Goal: Task Accomplishment & Management: Complete application form

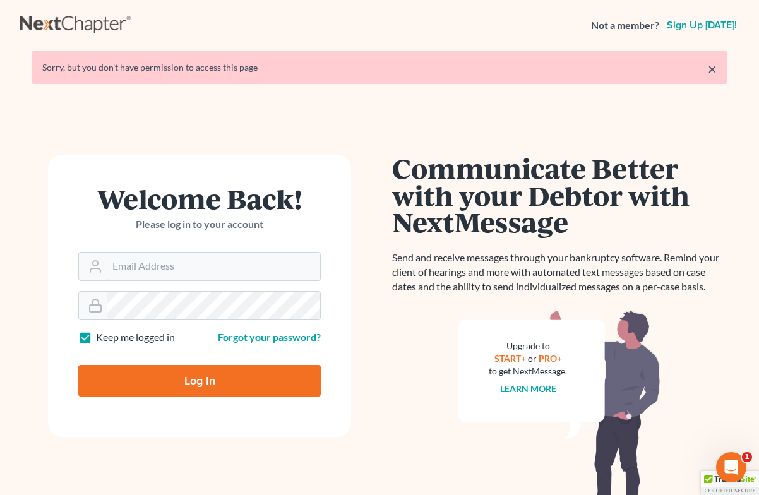
type input "[EMAIL_ADDRESS][DOMAIN_NAME]"
click at [200, 380] on input "Log In" at bounding box center [199, 381] width 243 height 32
type input "Thinking..."
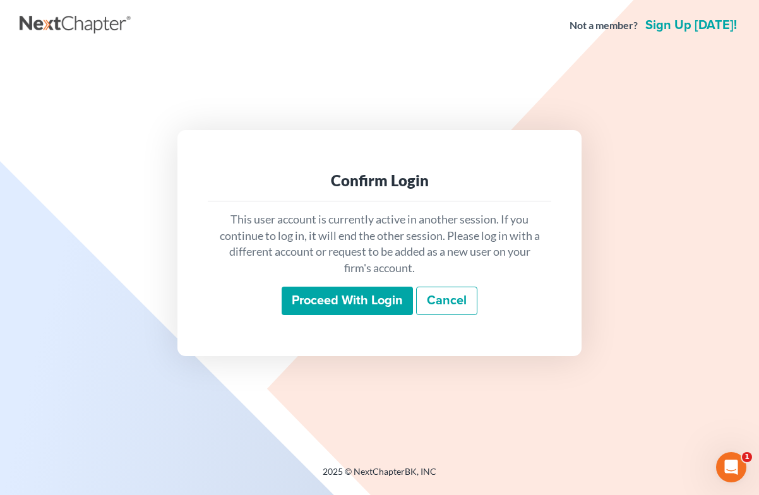
click at [352, 299] on input "Proceed with login" at bounding box center [347, 301] width 131 height 29
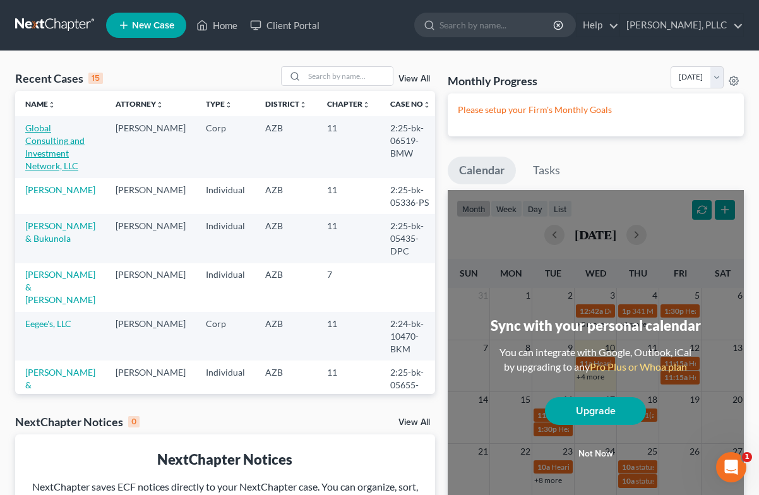
click at [66, 136] on link "Global Consulting and Investment Network, LLC" at bounding box center [54, 147] width 59 height 49
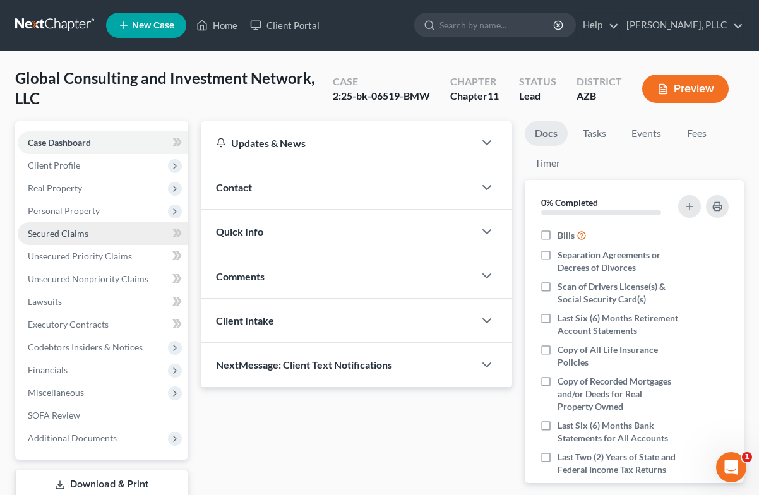
click at [62, 232] on span "Secured Claims" at bounding box center [58, 233] width 61 height 11
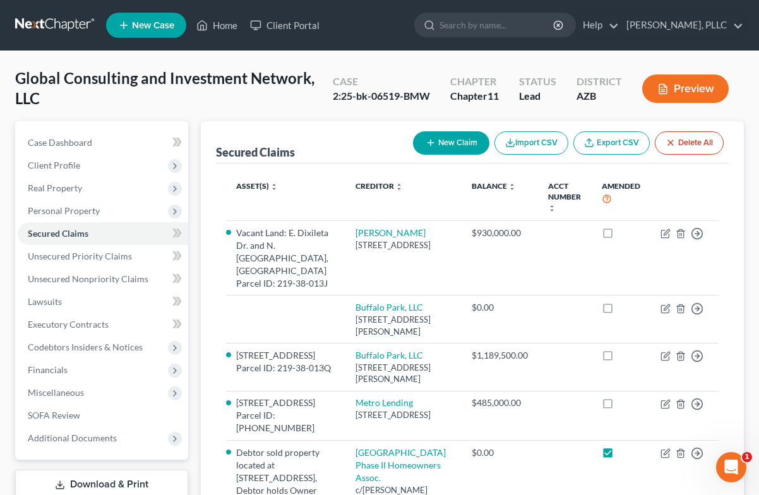
click at [665, 88] on icon "button" at bounding box center [662, 88] width 11 height 11
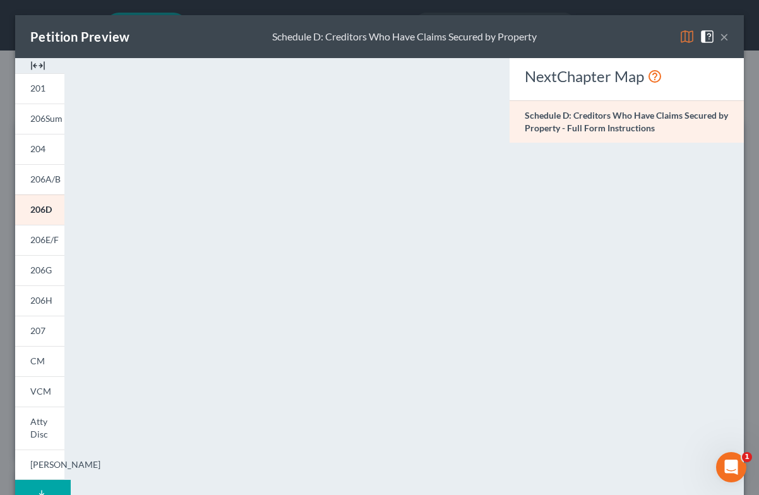
click at [726, 35] on button "×" at bounding box center [724, 36] width 9 height 15
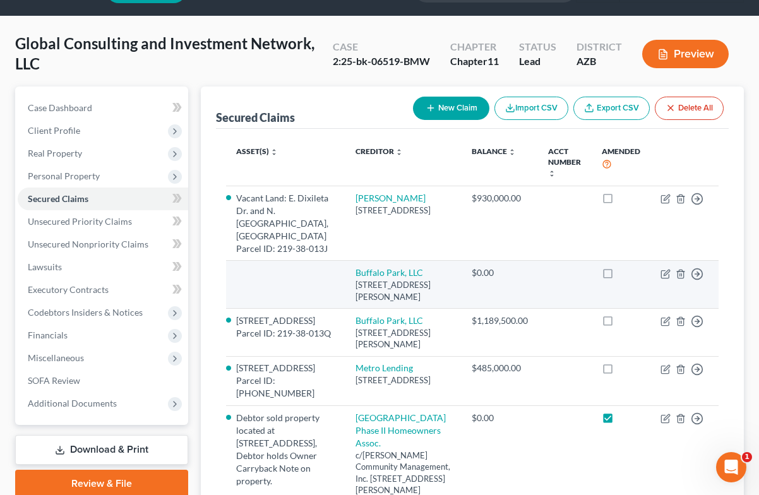
scroll to position [35, 0]
click at [417, 267] on link "Buffalo Park, LLC" at bounding box center [390, 272] width 68 height 11
select select "3"
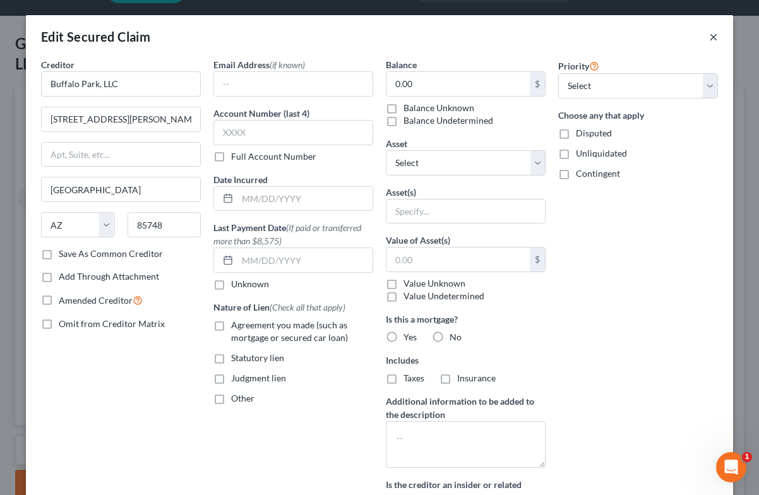
click at [715, 37] on button "×" at bounding box center [713, 36] width 9 height 15
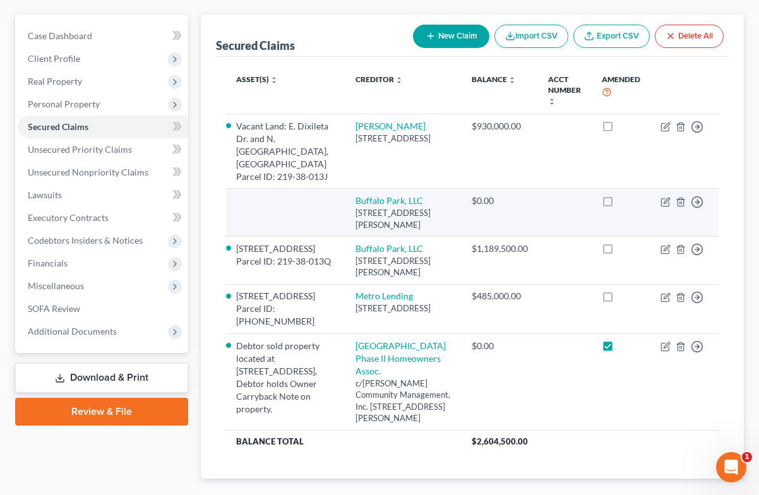
scroll to position [111, 0]
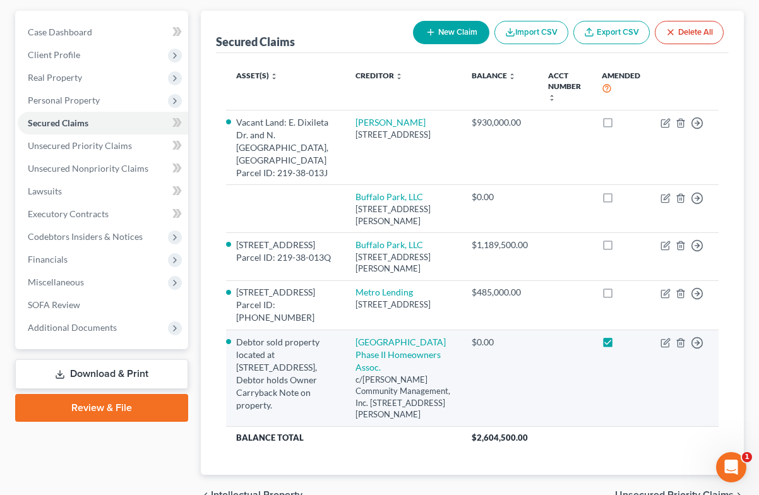
click at [620, 345] on label at bounding box center [620, 345] width 0 height 0
click at [625, 344] on input "checkbox" at bounding box center [629, 340] width 8 height 8
checkbox input "false"
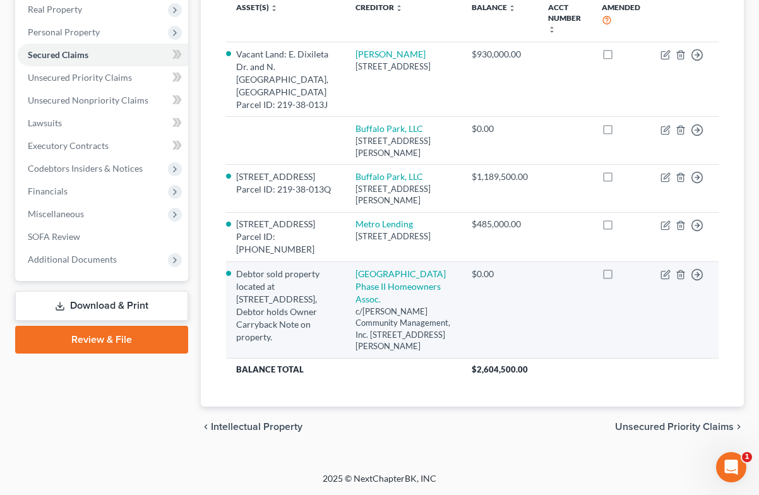
scroll to position [194, 0]
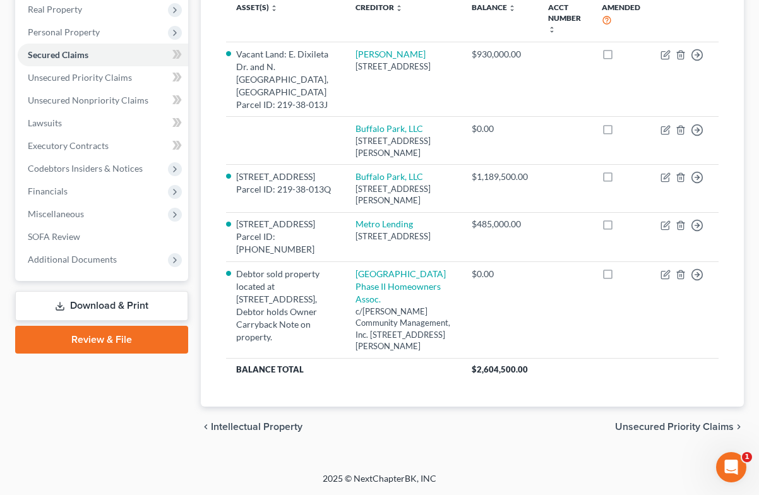
click at [129, 291] on link "Download & Print" at bounding box center [101, 306] width 173 height 30
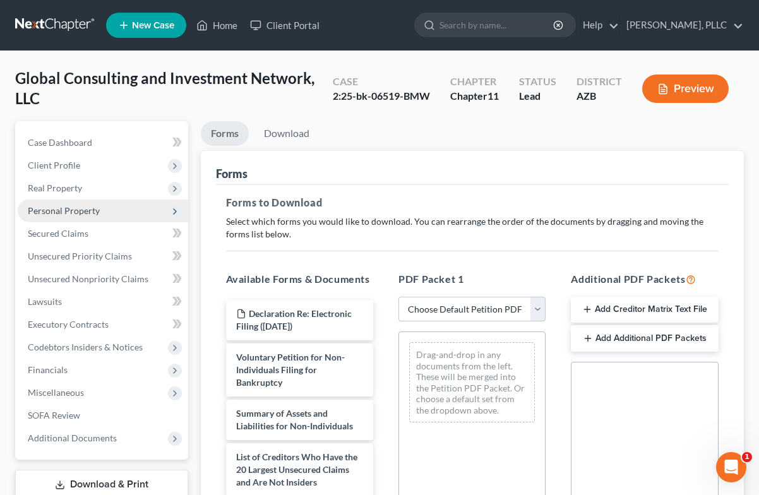
click at [76, 210] on span "Personal Property" at bounding box center [64, 210] width 72 height 11
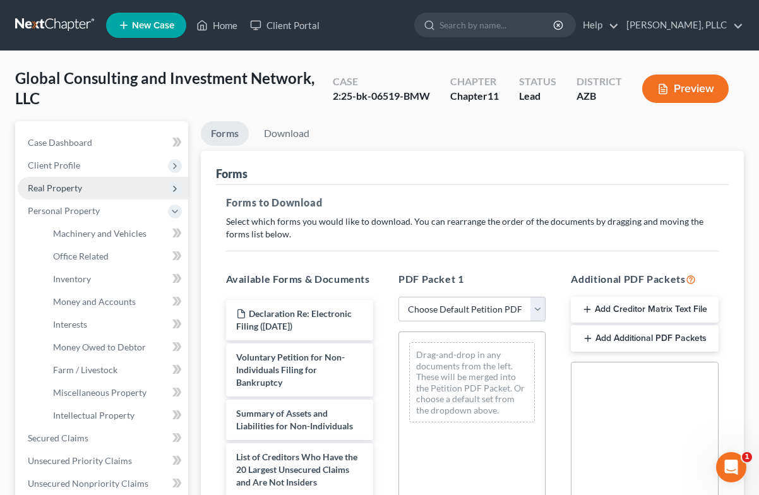
click at [71, 189] on span "Real Property" at bounding box center [55, 188] width 54 height 11
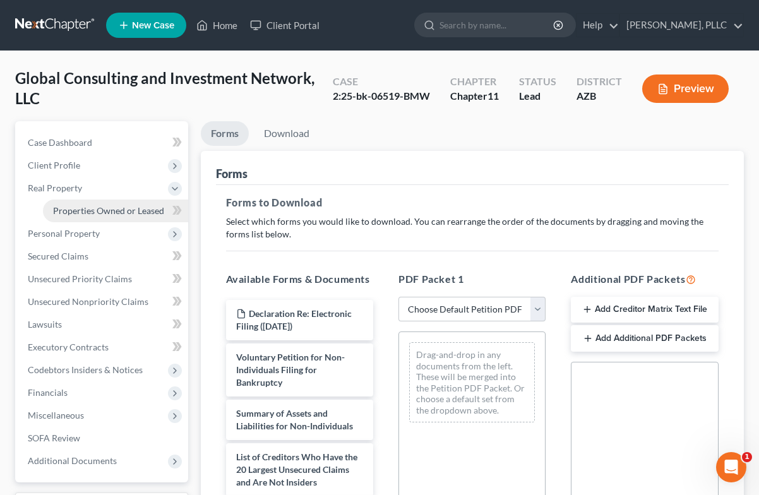
click at [81, 210] on span "Properties Owned or Leased" at bounding box center [108, 210] width 111 height 11
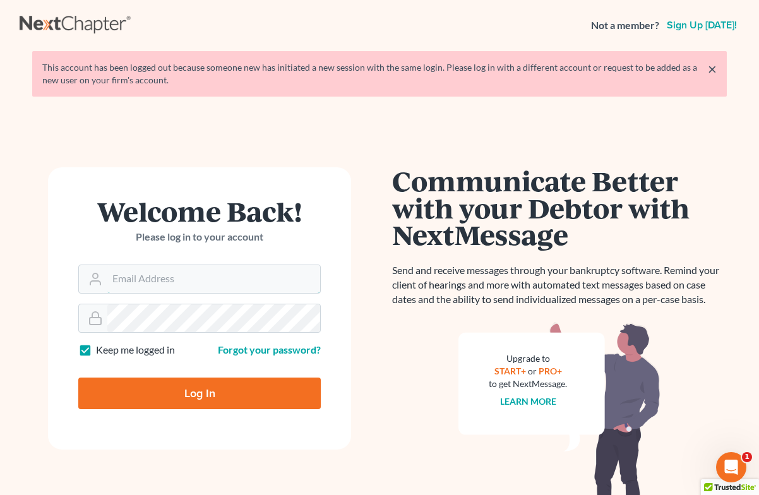
type input "[EMAIL_ADDRESS][DOMAIN_NAME]"
click at [228, 394] on input "Log In" at bounding box center [199, 394] width 243 height 32
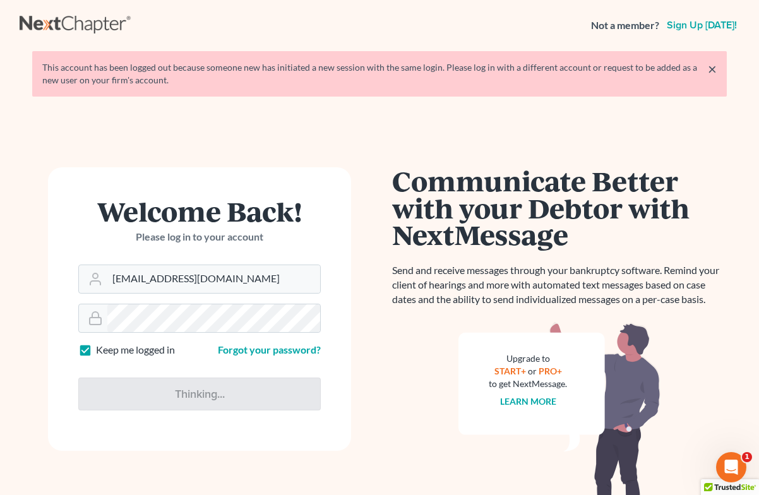
type input "Thinking..."
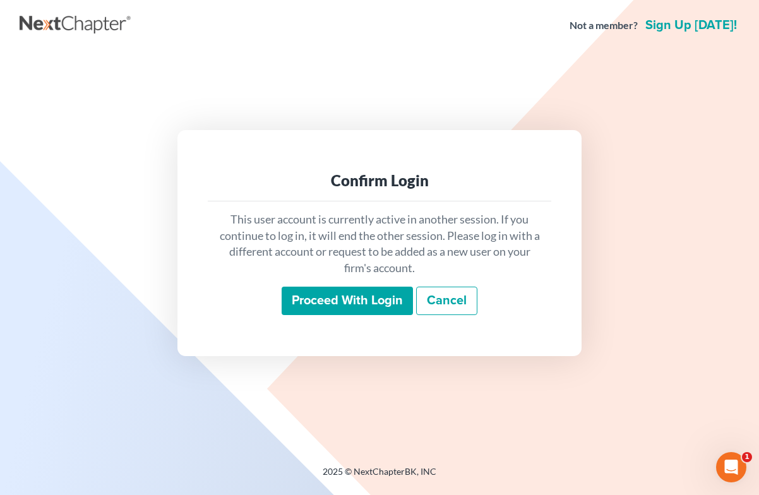
click at [350, 302] on input "Proceed with login" at bounding box center [347, 301] width 131 height 29
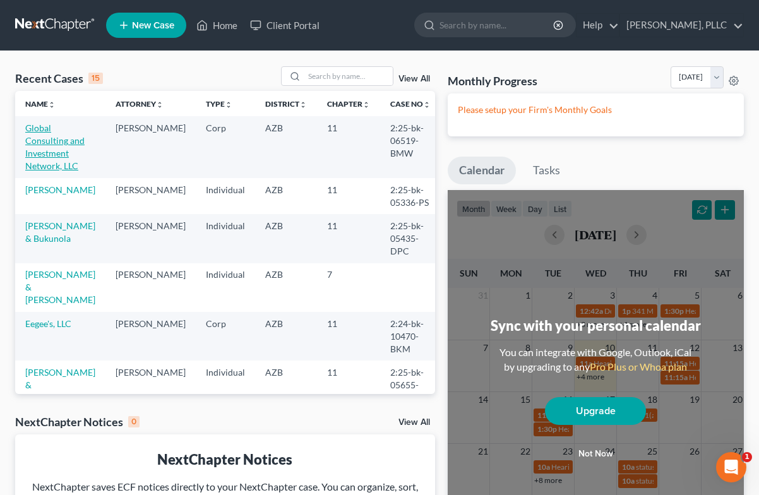
click at [52, 140] on link "Global Consulting and Investment Network, LLC" at bounding box center [54, 147] width 59 height 49
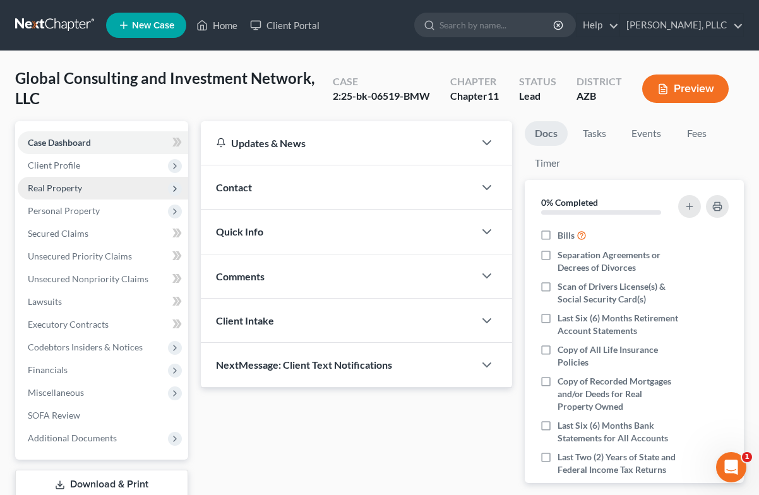
click at [51, 189] on span "Real Property" at bounding box center [55, 188] width 54 height 11
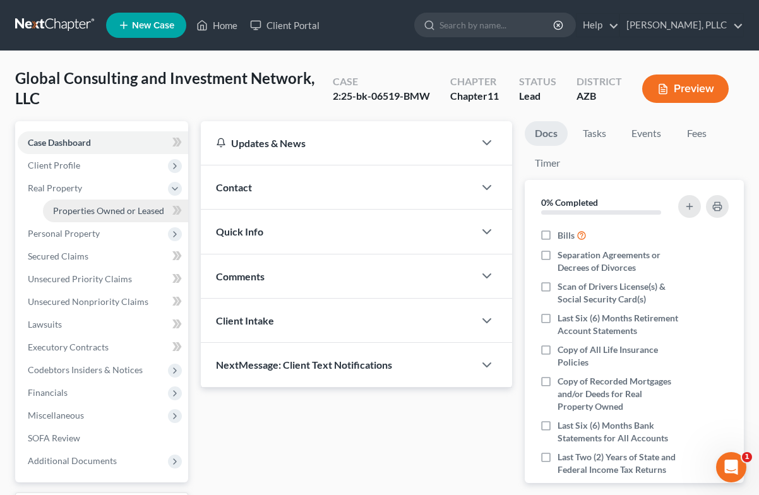
click at [69, 210] on span "Properties Owned or Leased" at bounding box center [108, 210] width 111 height 11
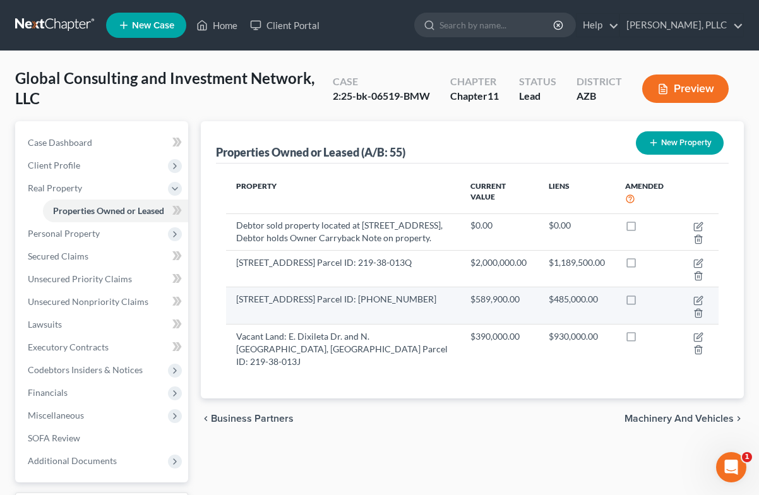
click at [340, 316] on td "[STREET_ADDRESS] Parcel ID: [PHONE_NUMBER]" at bounding box center [343, 305] width 234 height 37
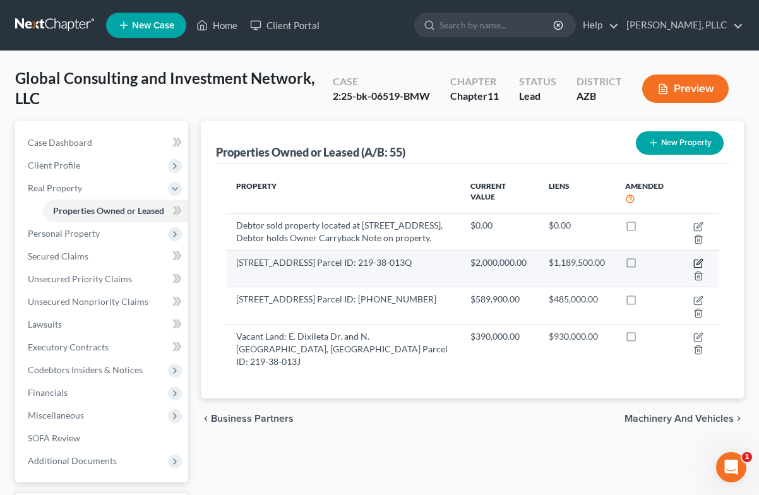
click at [698, 268] on icon "button" at bounding box center [698, 263] width 10 height 10
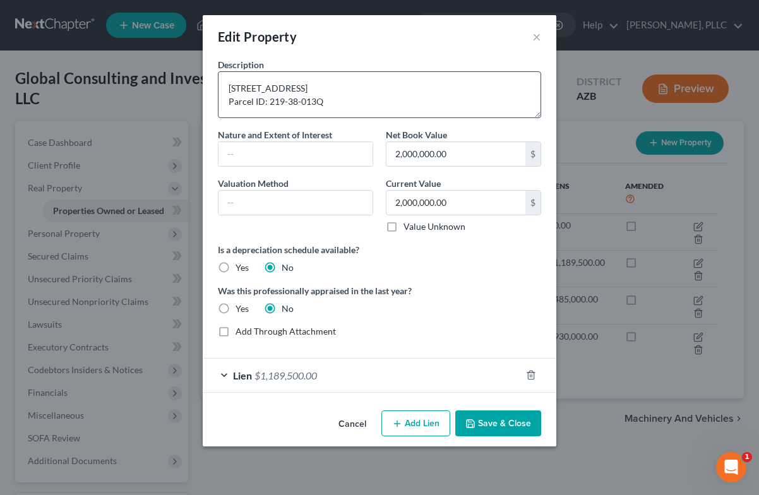
scroll to position [13, 0]
click at [333, 102] on textarea "[STREET_ADDRESS] Parcel ID: 219-38-013Q" at bounding box center [379, 94] width 323 height 47
click at [536, 37] on button "×" at bounding box center [536, 36] width 9 height 15
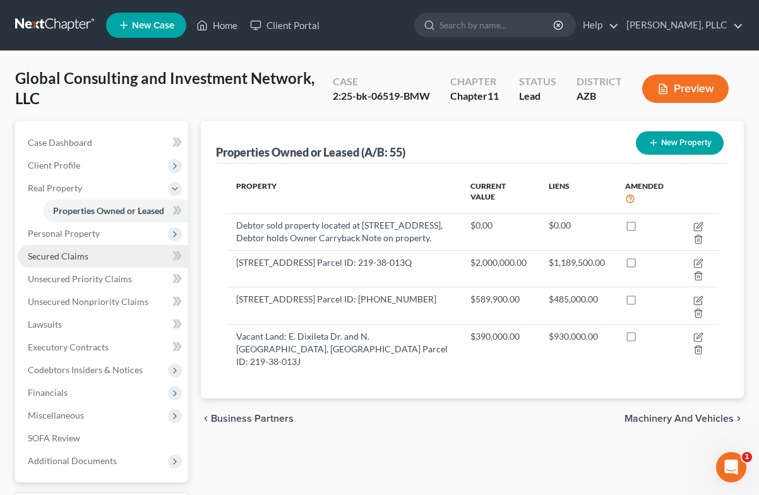
click at [72, 248] on link "Secured Claims" at bounding box center [103, 256] width 171 height 23
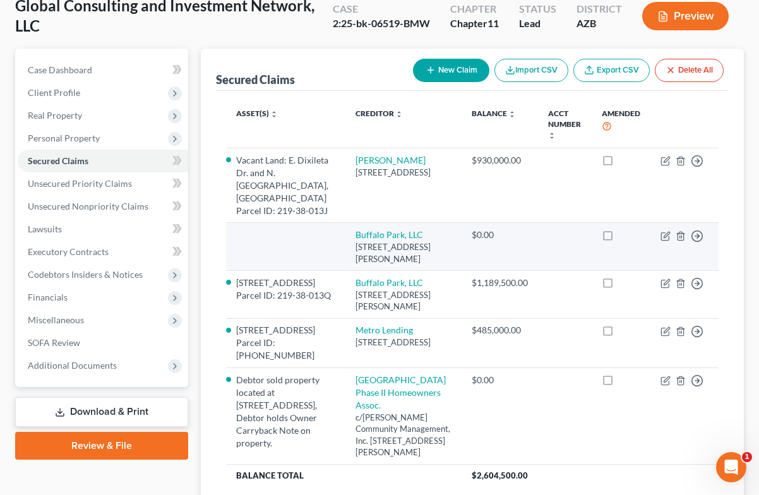
scroll to position [83, 0]
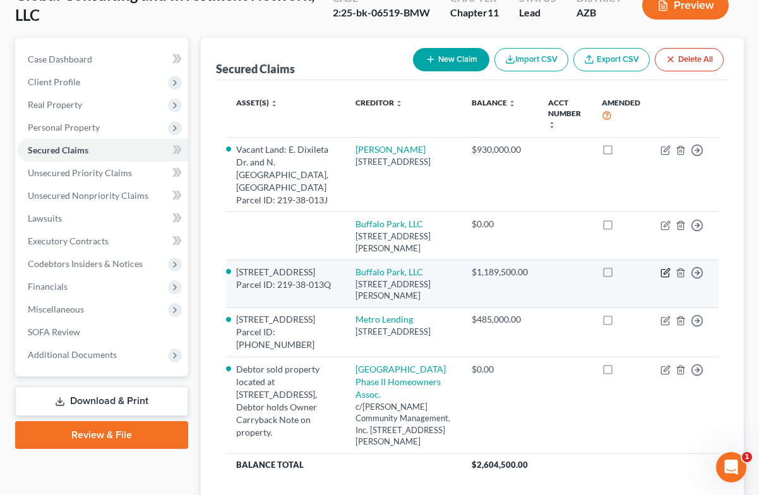
click at [665, 270] on icon "button" at bounding box center [665, 274] width 8 height 8
select select "3"
select select "5"
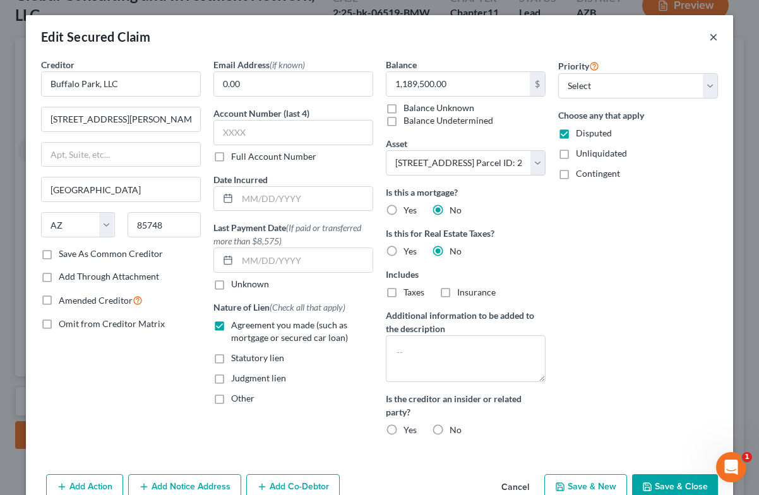
click at [713, 37] on button "×" at bounding box center [713, 36] width 9 height 15
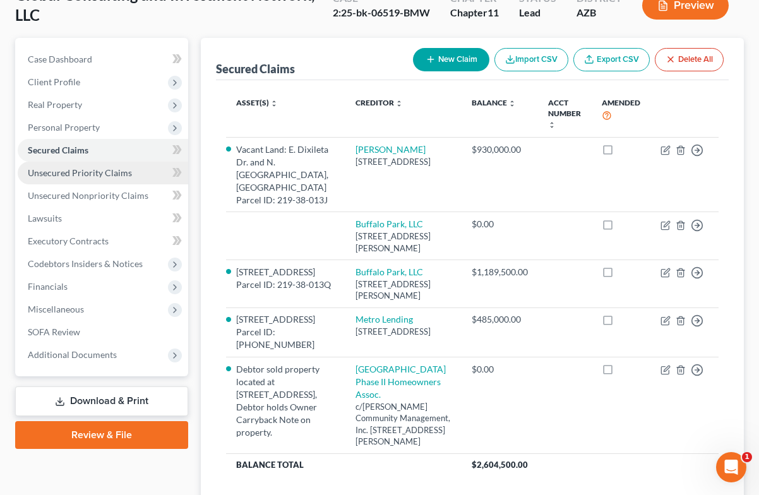
click at [114, 171] on span "Unsecured Priority Claims" at bounding box center [80, 172] width 104 height 11
